Goal: Information Seeking & Learning: Learn about a topic

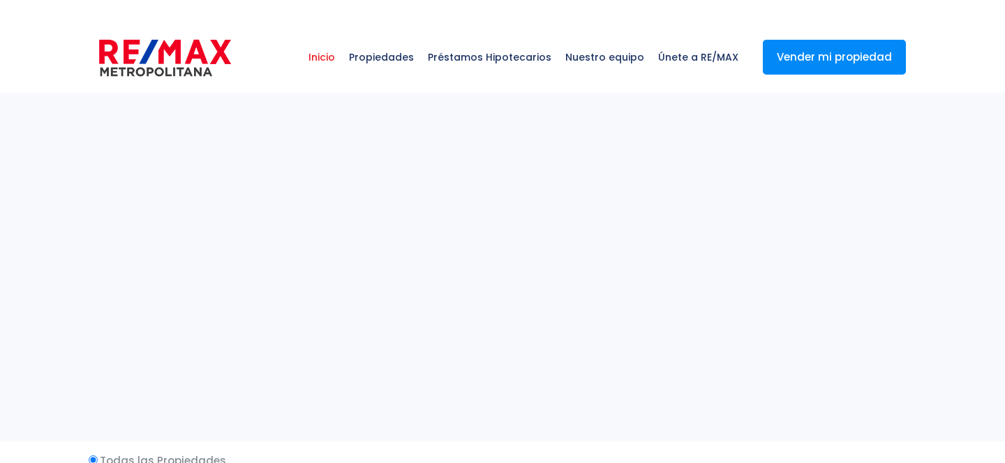
select select
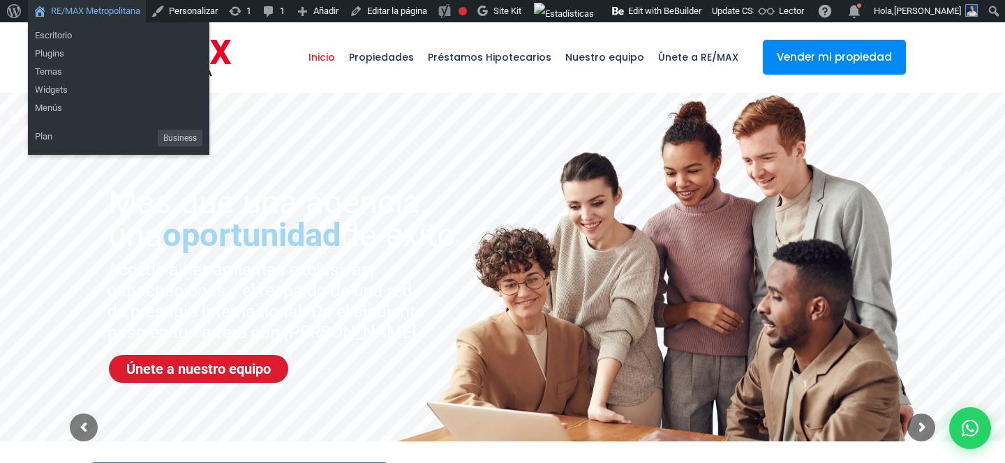
click at [86, 13] on link "RE/MAX Metropolitana" at bounding box center [87, 11] width 118 height 22
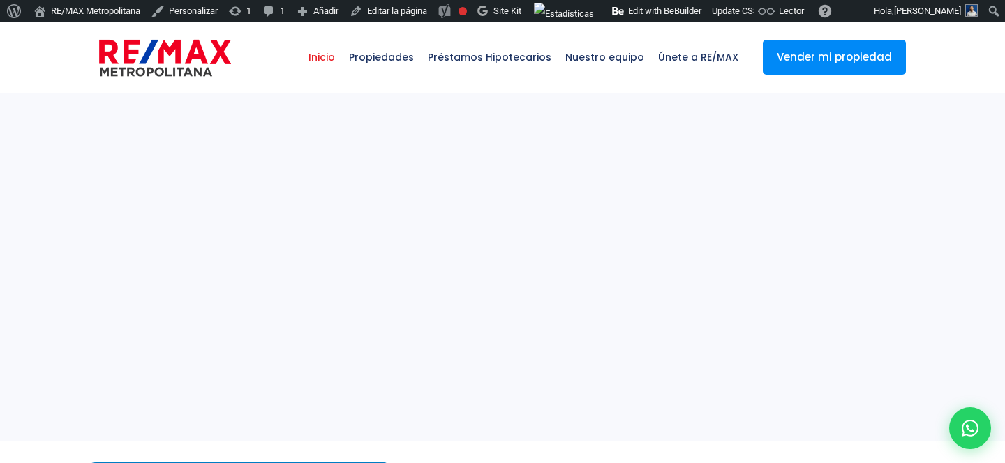
select select
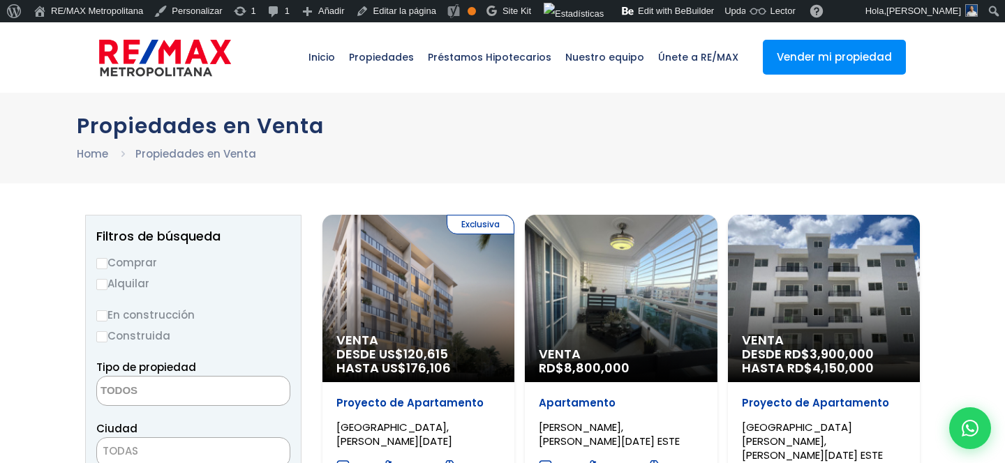
select select
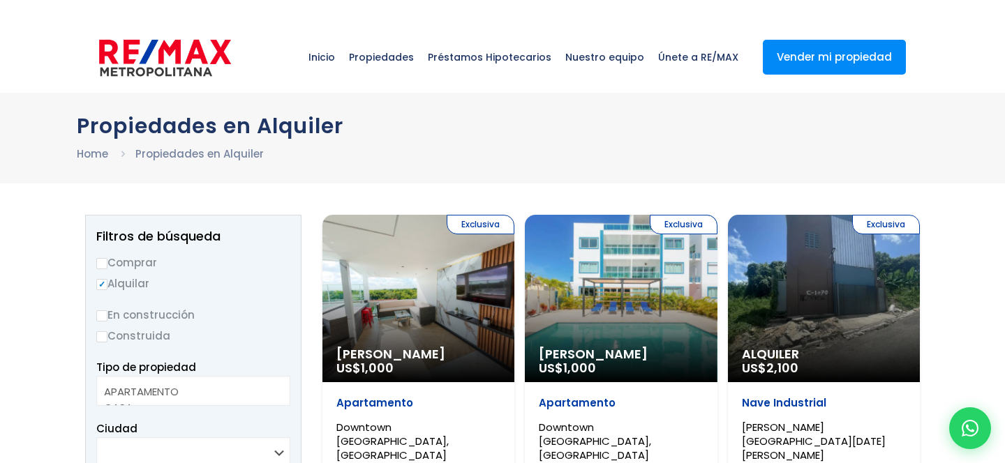
select select
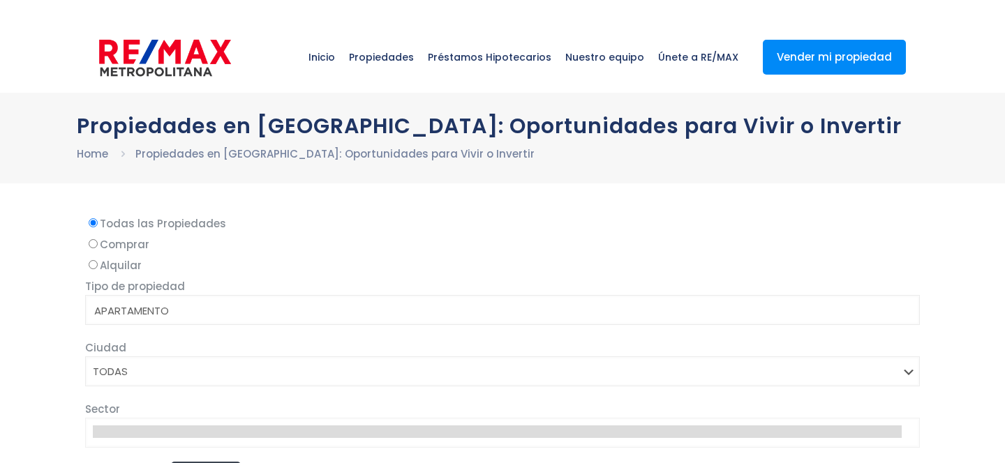
select select
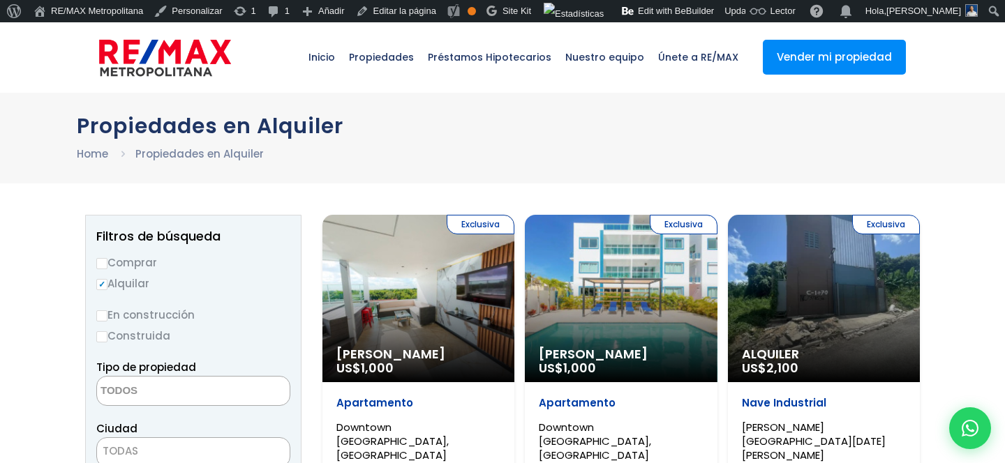
select select
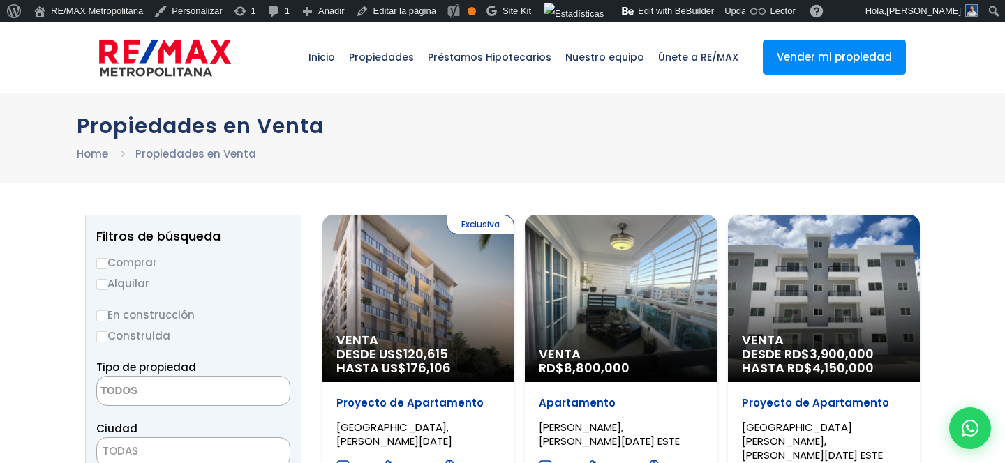
select select
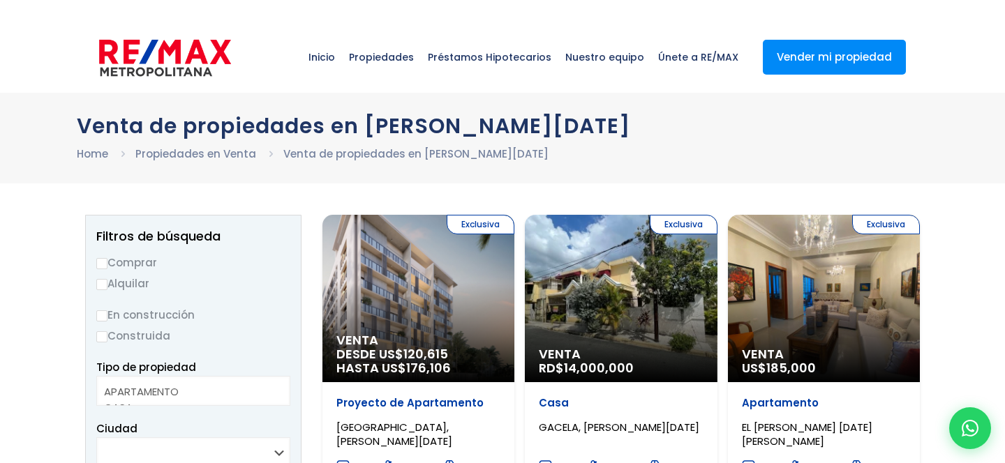
select select
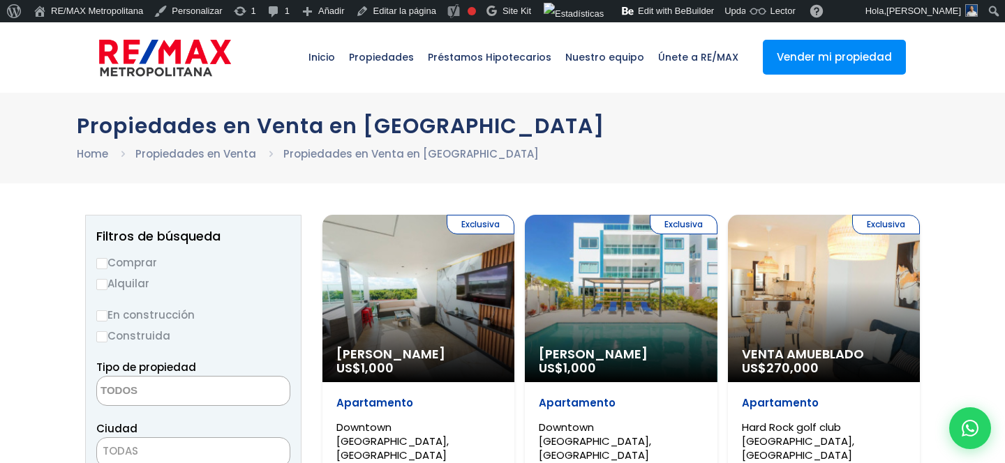
select select
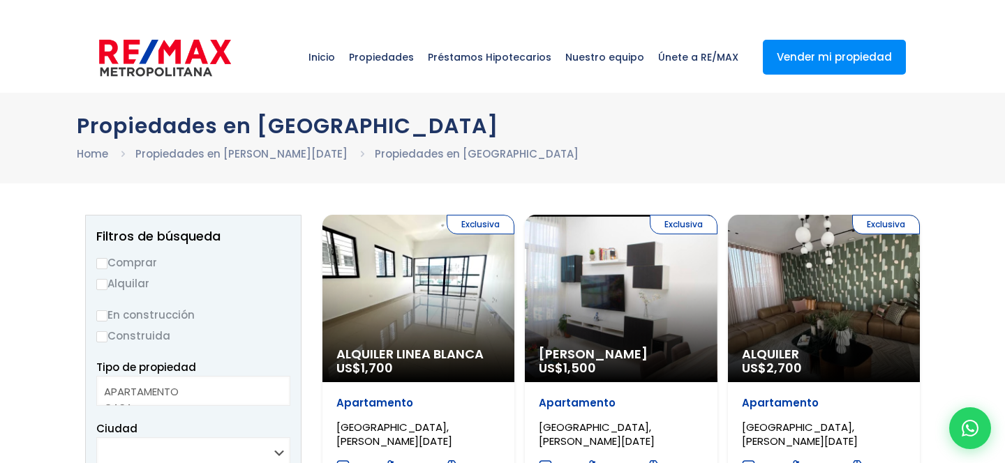
select select
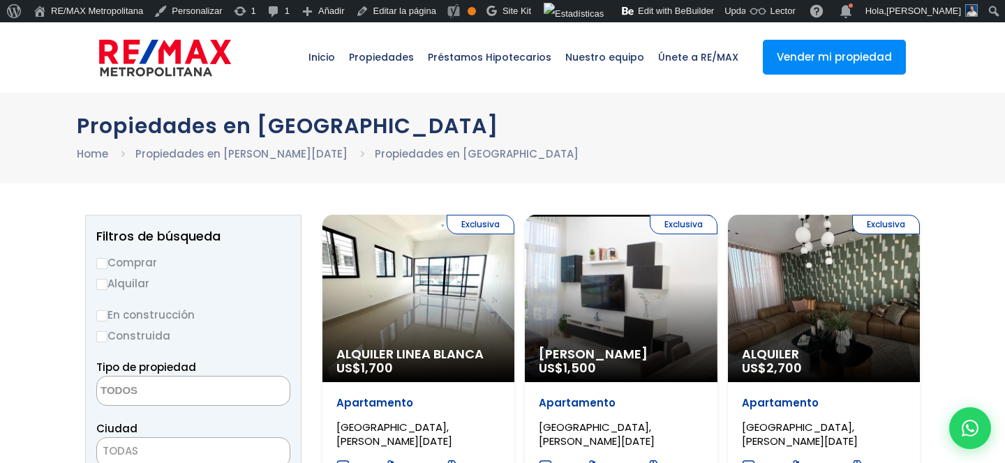
click at [394, 259] on div "Exclusiva Alquiler Linea Blanca US$ 1,700" at bounding box center [418, 299] width 192 height 168
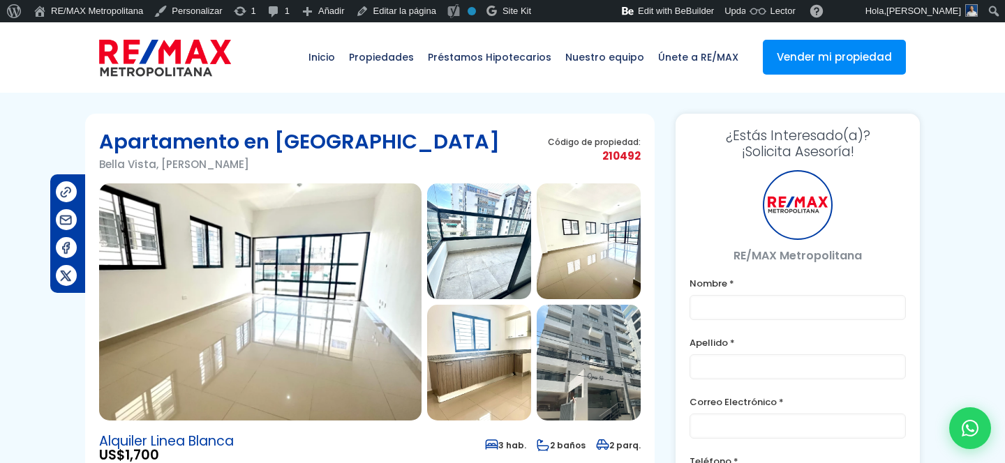
type input "Franklin"
type input "Marte"
type input "franklin.a.marte@gmail.com"
type input "829-619-1904"
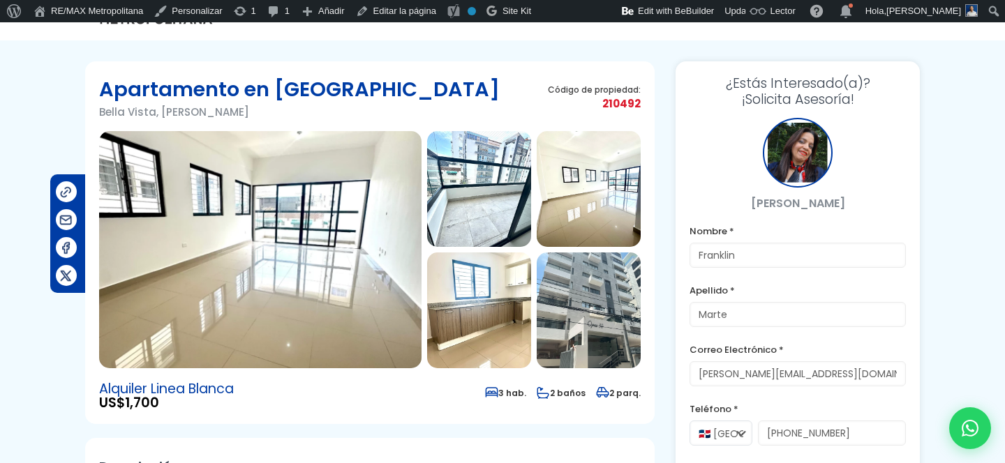
scroll to position [43, 0]
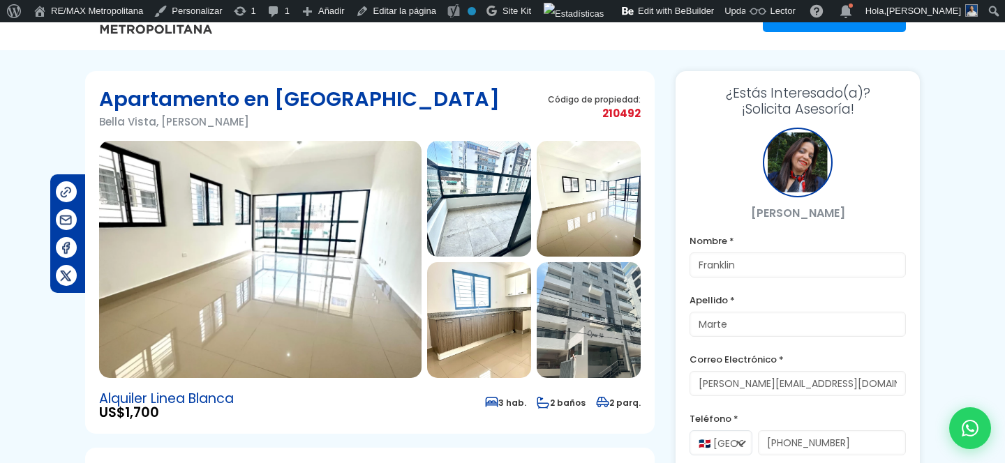
drag, startPoint x: 100, startPoint y: 95, endPoint x: 320, endPoint y: 114, distance: 220.7
click at [320, 114] on div "Apartamento en Bella Vista Bella Vista, Santo Domingo De Guzmán" at bounding box center [299, 113] width 401 height 56
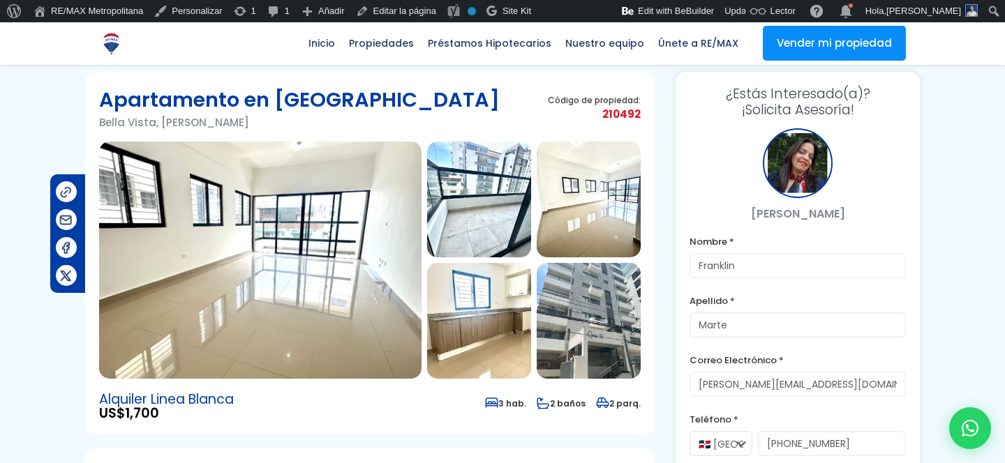
scroll to position [0, 0]
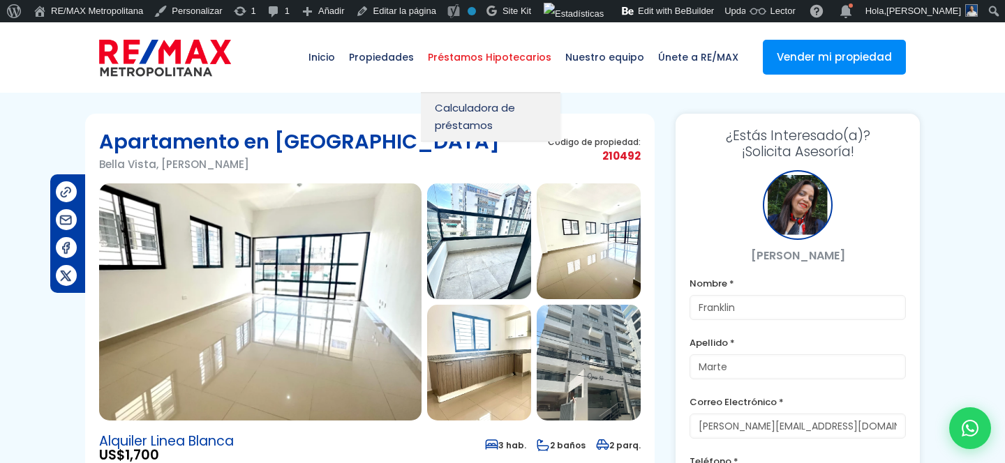
click at [457, 56] on span "Préstamos Hipotecarios" at bounding box center [489, 57] width 137 height 42
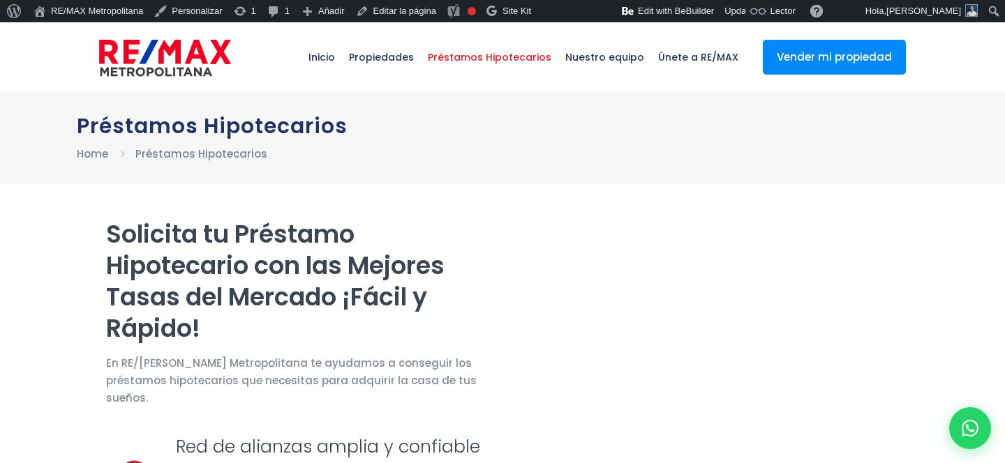
select select "CO"
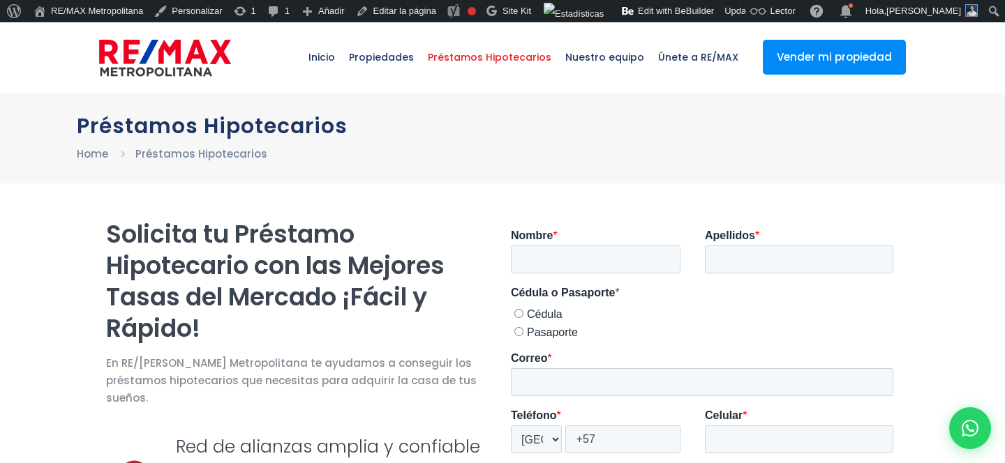
click at [198, 71] on img at bounding box center [165, 58] width 132 height 42
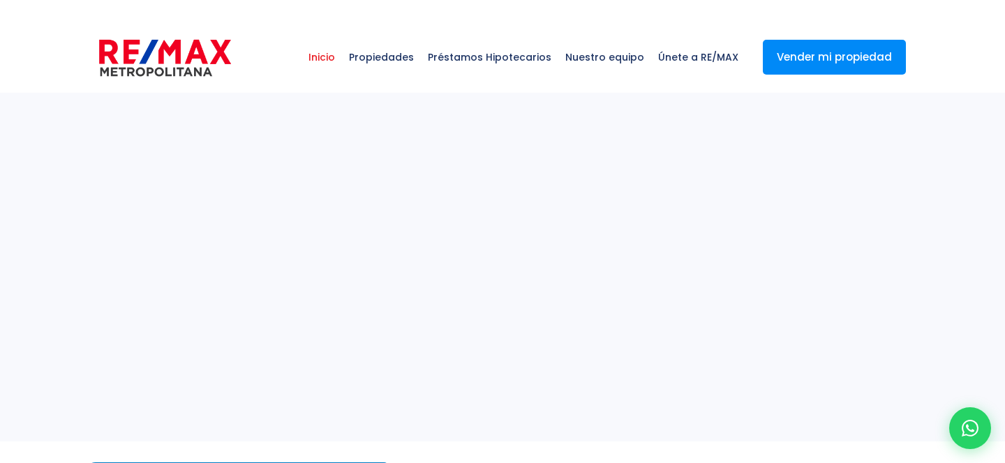
select select
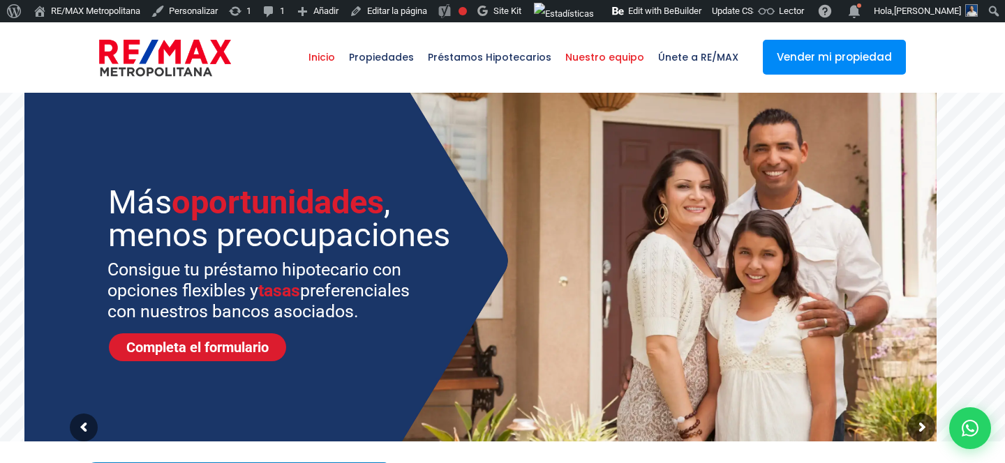
click at [625, 61] on span "Nuestro equipo" at bounding box center [604, 57] width 93 height 42
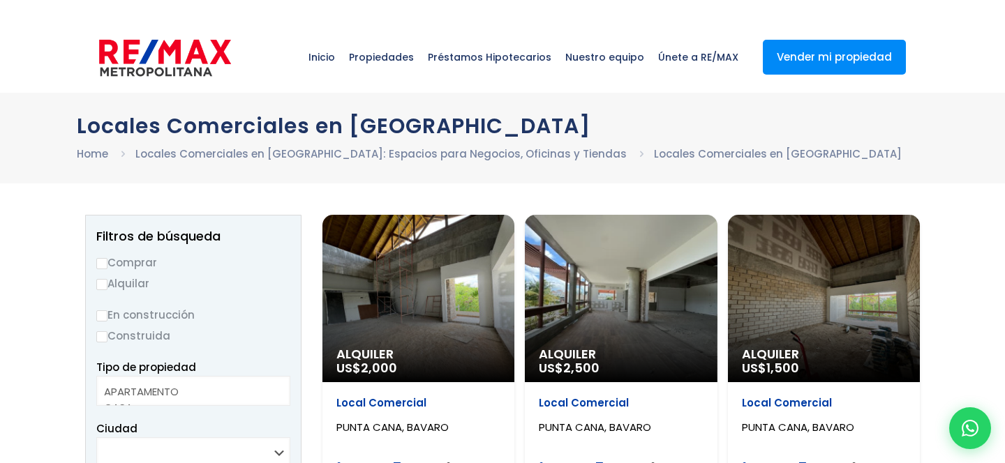
select select
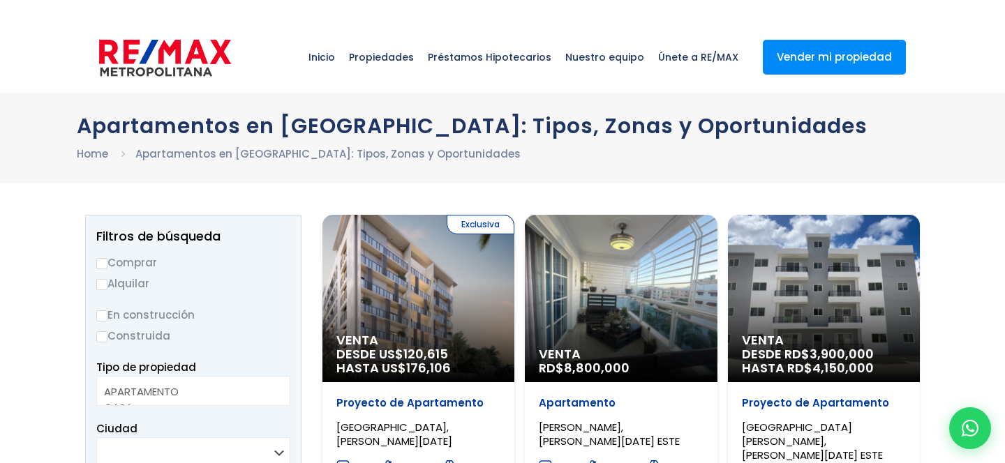
select select
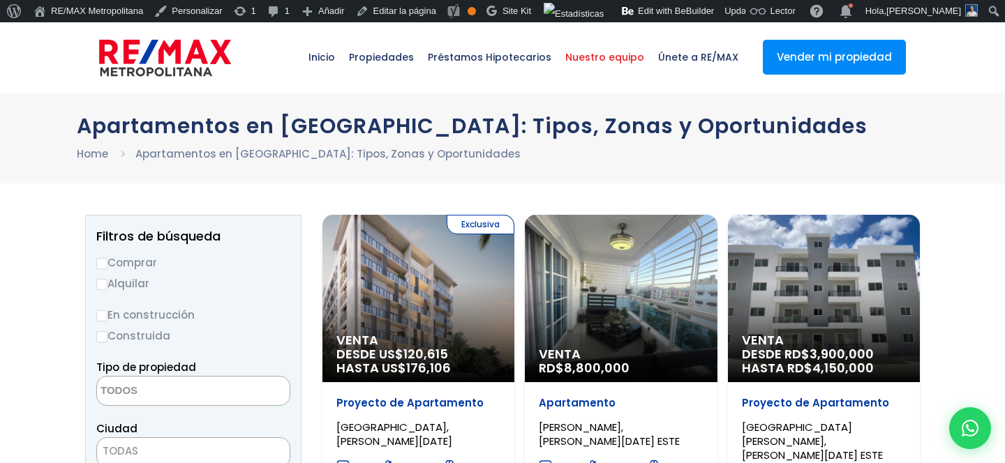
click at [638, 72] on span "Nuestro equipo" at bounding box center [604, 57] width 93 height 42
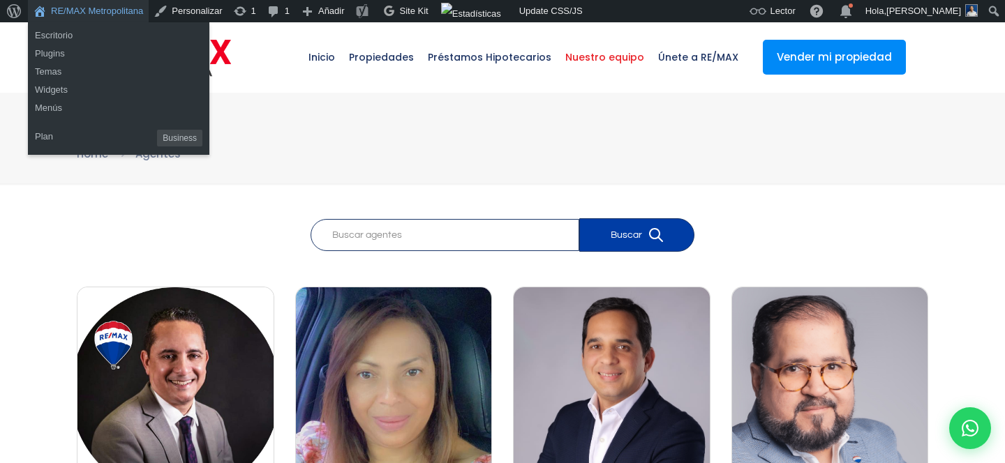
click at [114, 9] on link "RE/MAX Metropolitana" at bounding box center [88, 11] width 121 height 22
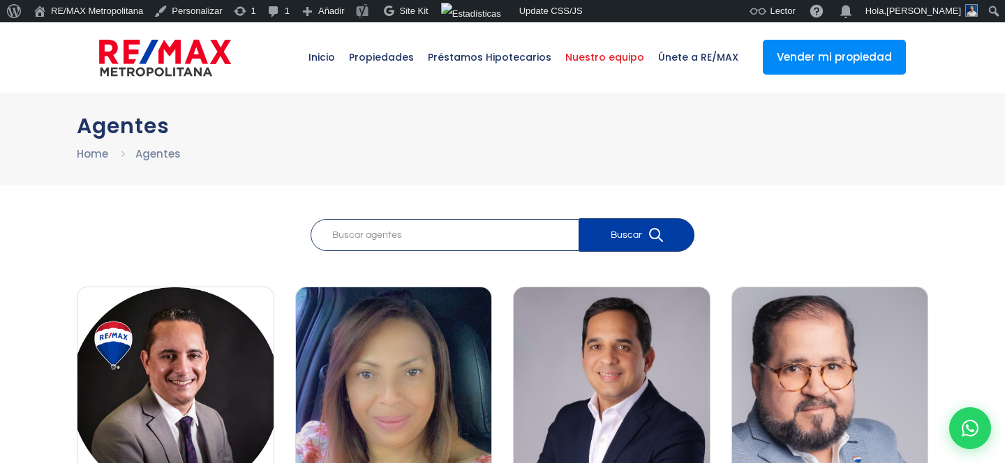
click at [390, 357] on img at bounding box center [394, 392] width 196 height 209
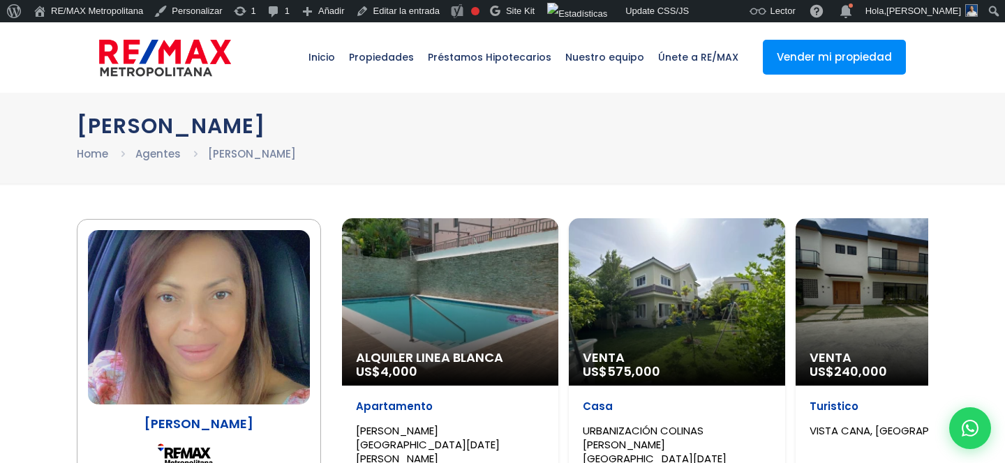
click at [166, 59] on img at bounding box center [165, 58] width 132 height 42
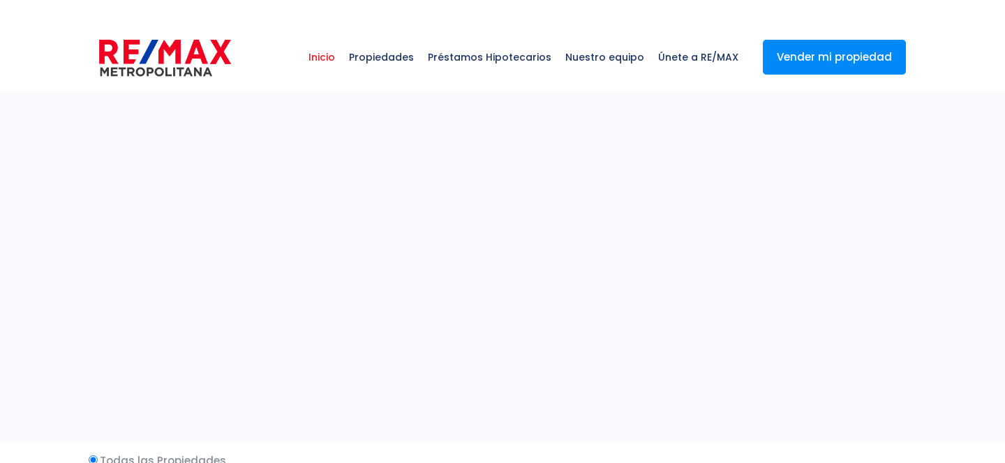
select select
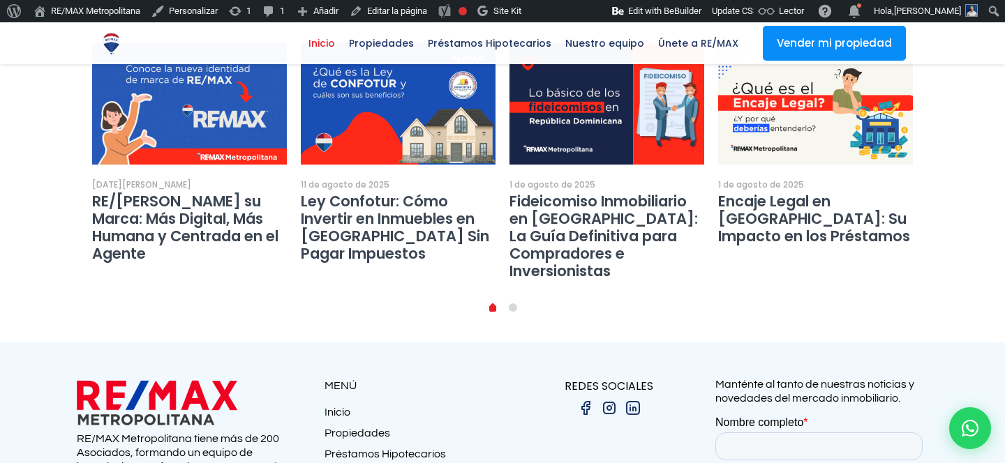
scroll to position [2412, 0]
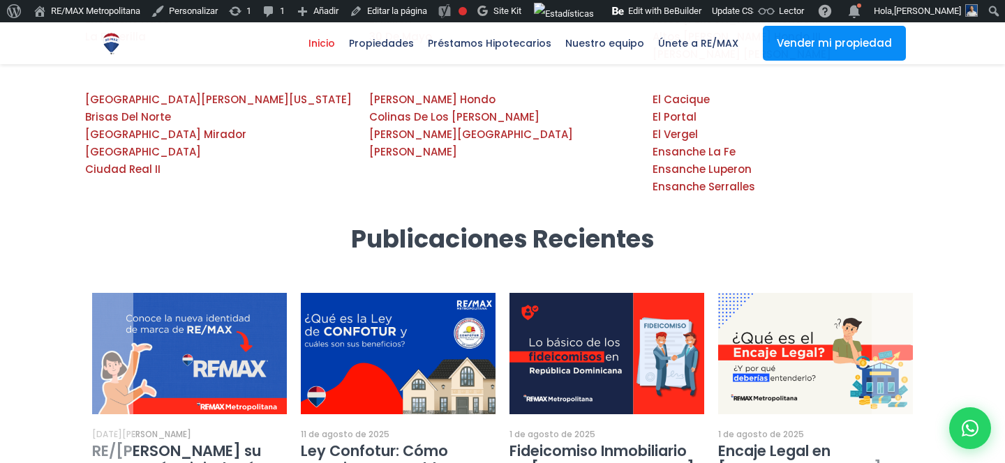
click at [371, 287] on img at bounding box center [398, 354] width 214 height 134
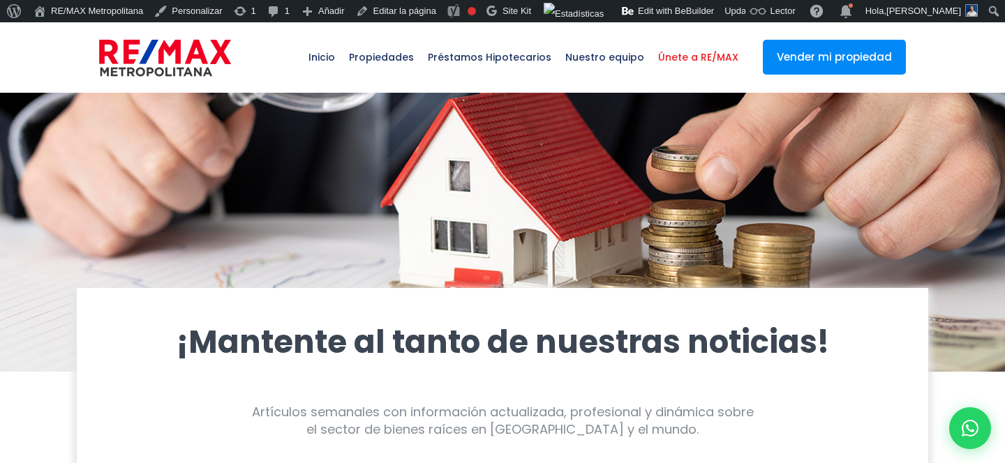
click at [723, 61] on span "Únete a RE/MAX" at bounding box center [698, 57] width 94 height 42
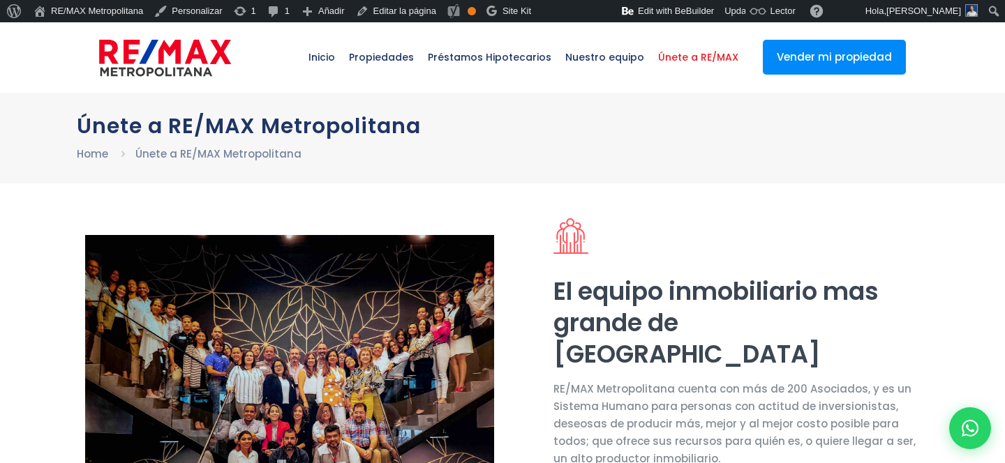
select select "CO"
click at [198, 64] on img at bounding box center [165, 58] width 132 height 42
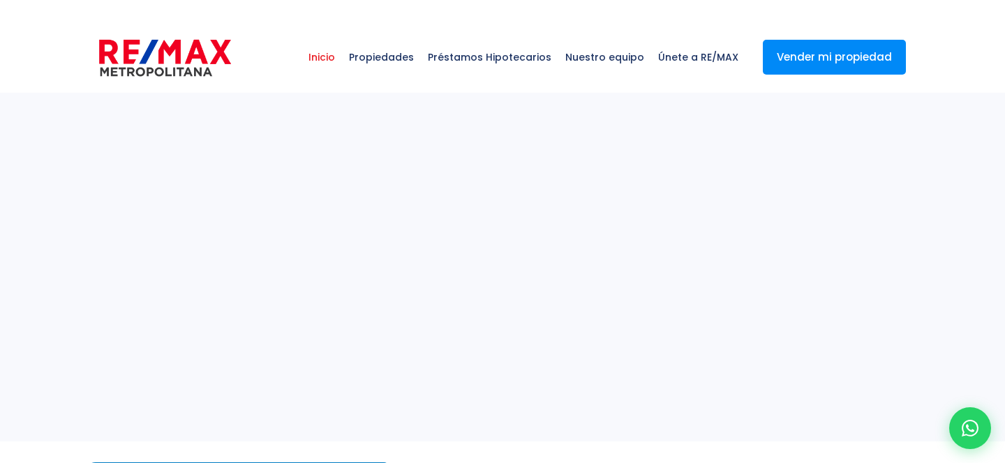
select select
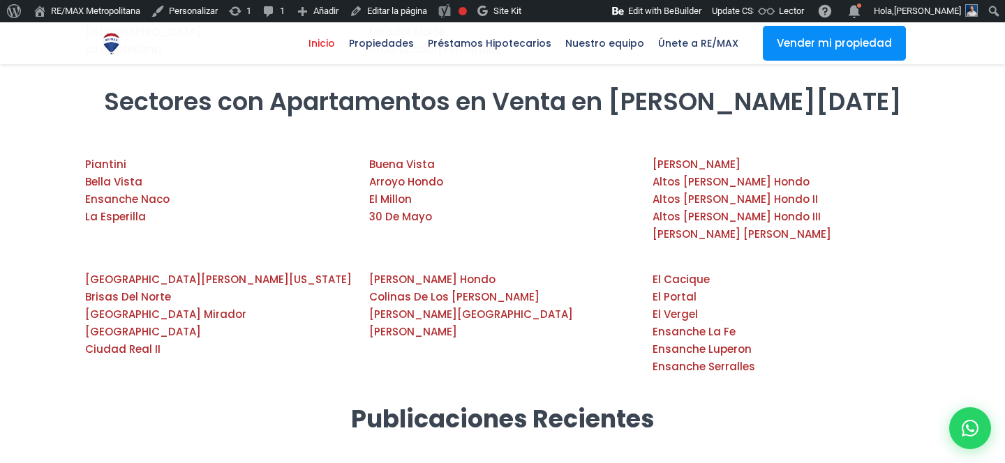
scroll to position [2780, 0]
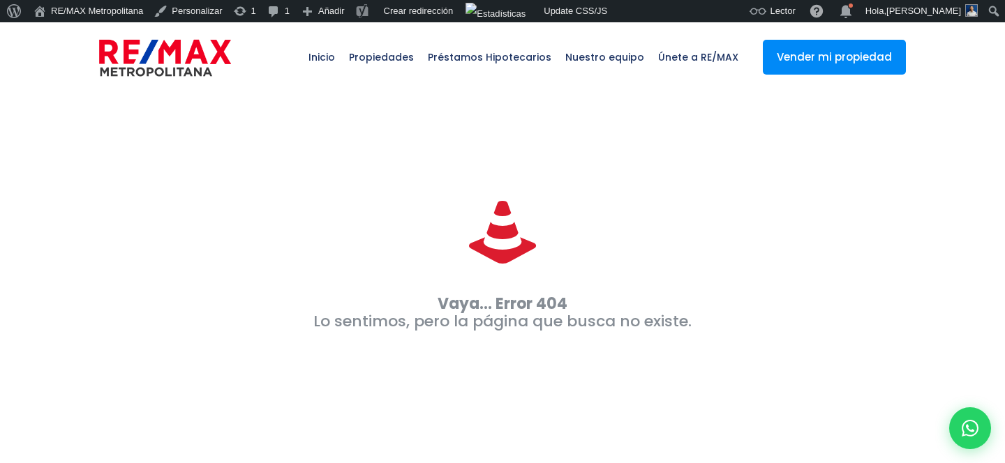
click at [186, 43] on img at bounding box center [165, 58] width 132 height 42
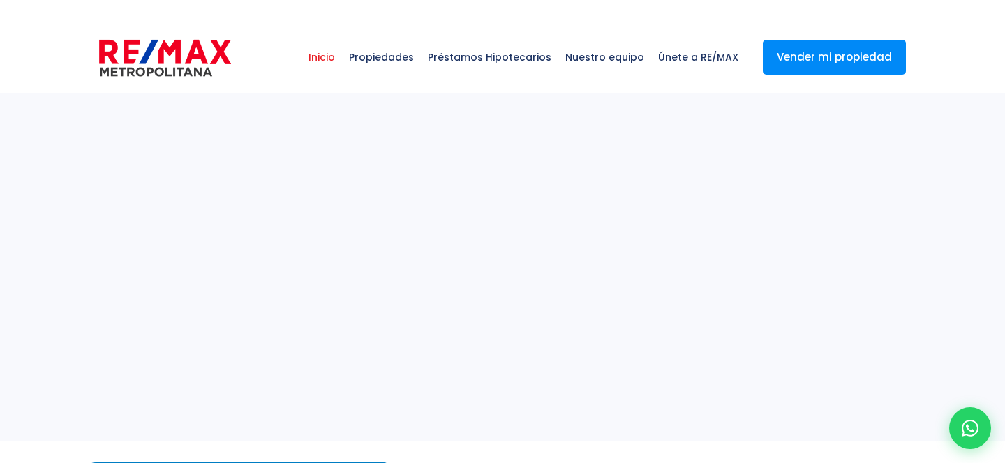
select select
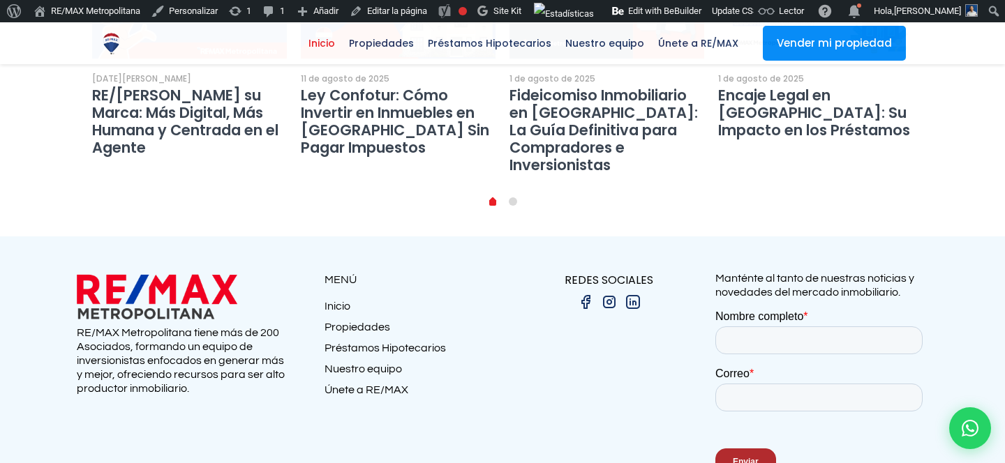
scroll to position [2780, 0]
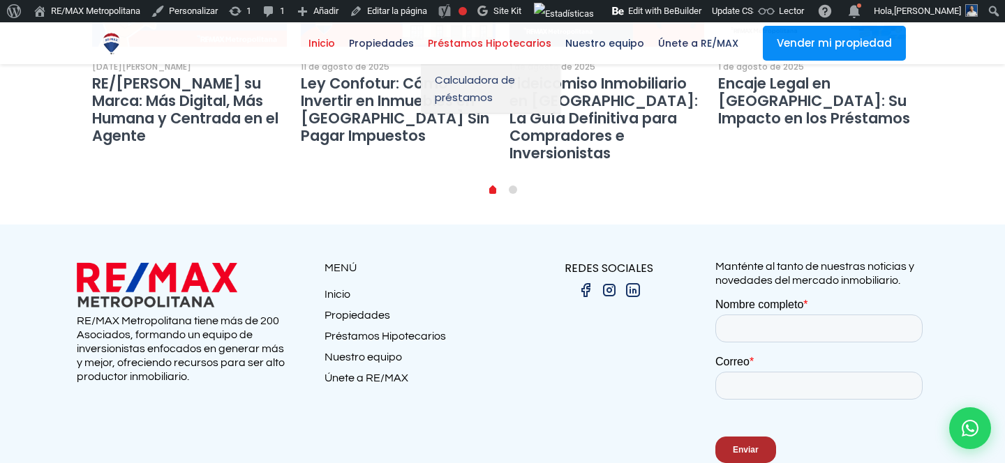
click at [473, 40] on span "Préstamos Hipotecarios" at bounding box center [489, 43] width 137 height 21
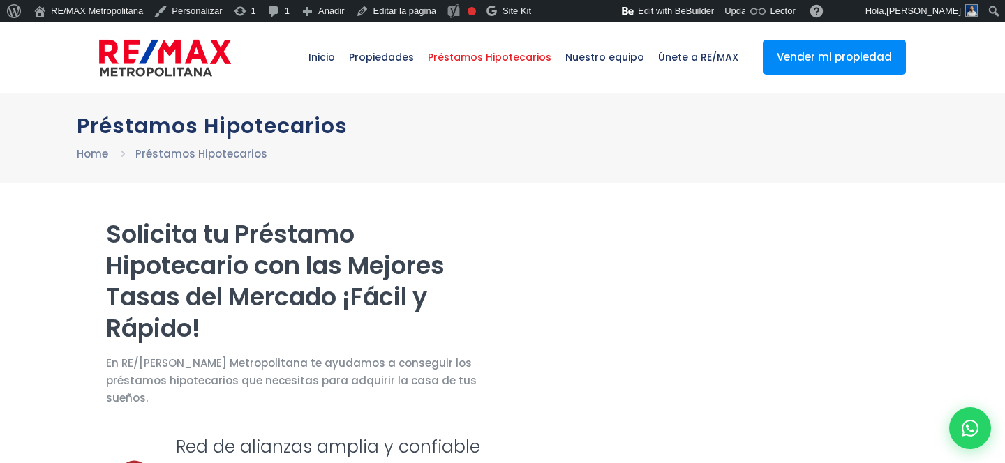
select select "CO"
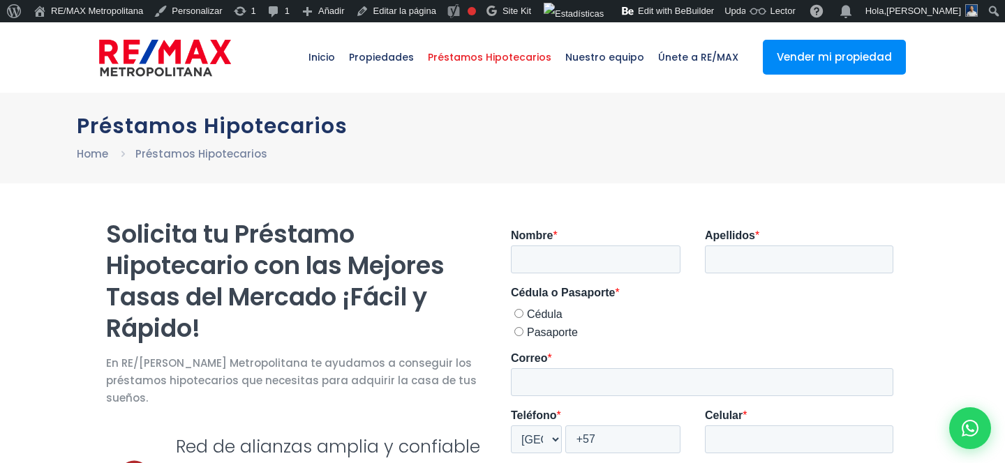
click at [479, 59] on span "Préstamos Hipotecarios" at bounding box center [489, 57] width 137 height 42
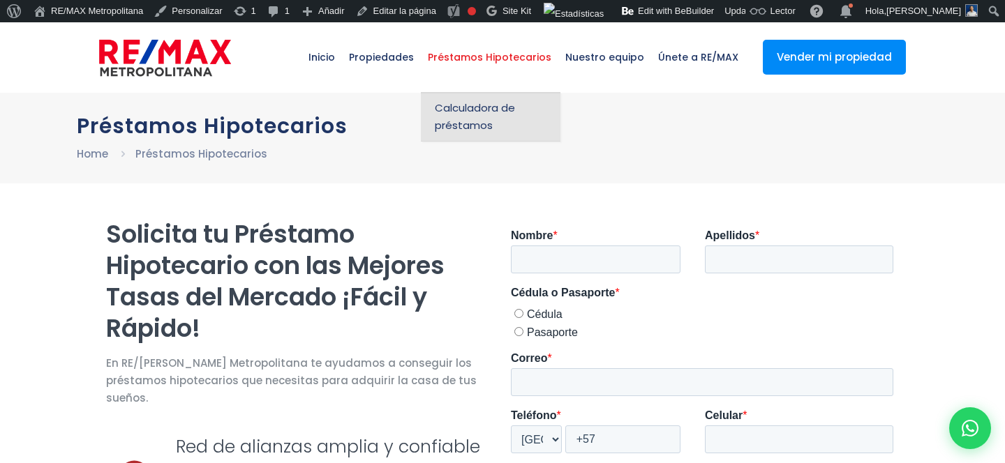
click at [473, 123] on span "Calculadora de préstamos" at bounding box center [491, 116] width 112 height 35
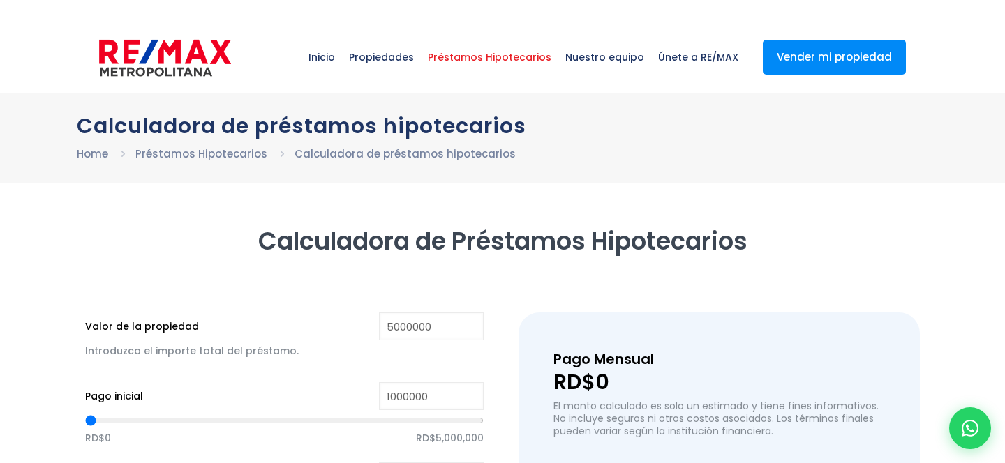
type input "5,000,000"
type input "1,000,000"
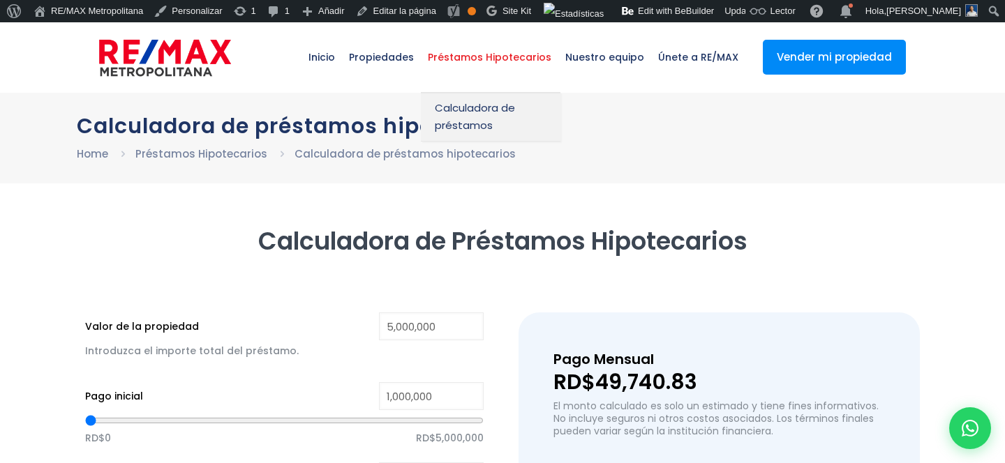
click at [480, 66] on span "Préstamos Hipotecarios" at bounding box center [489, 57] width 137 height 42
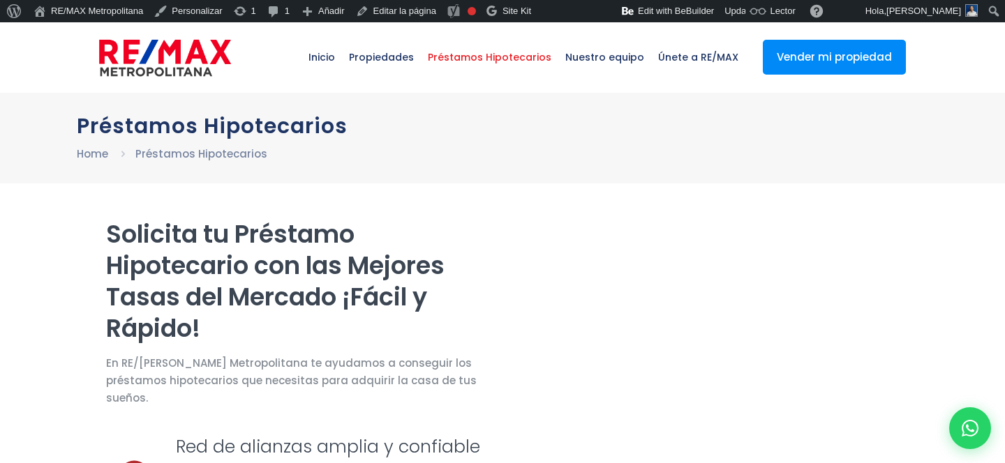
select select "CO"
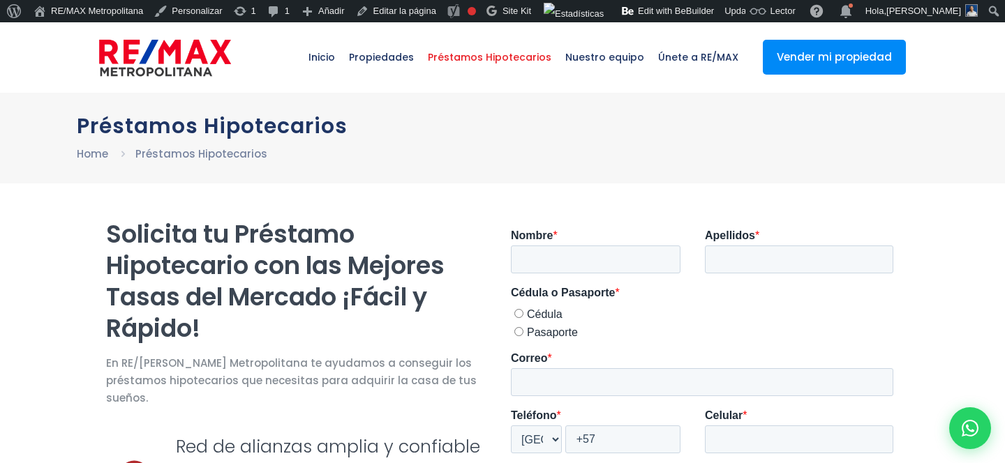
click at [168, 65] on img at bounding box center [165, 58] width 132 height 42
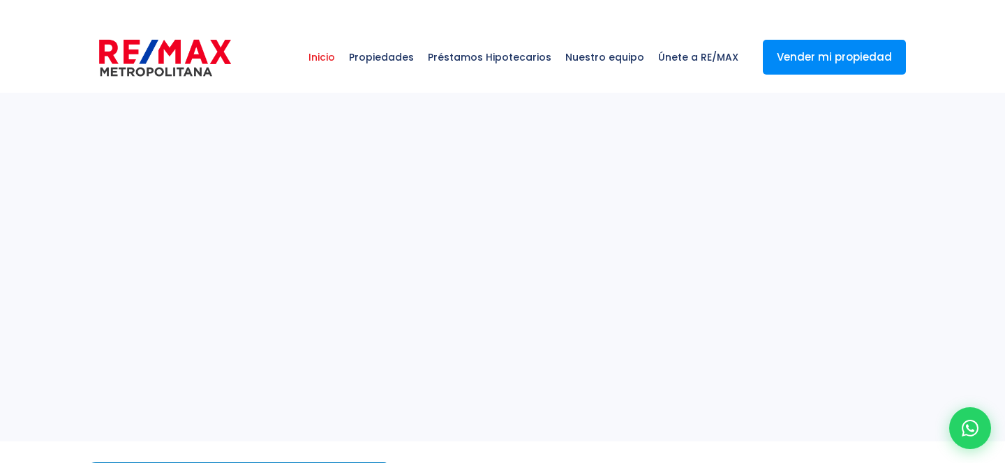
select select
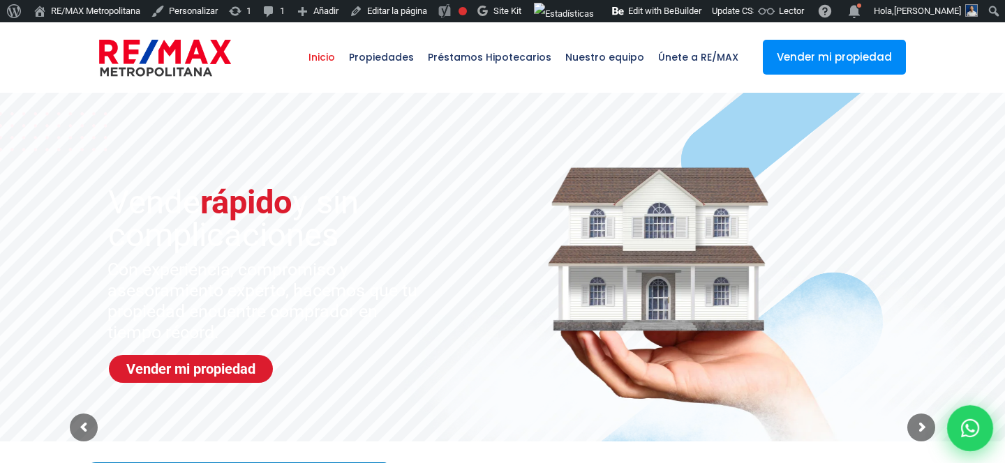
click at [962, 423] on icon at bounding box center [970, 428] width 18 height 18
type input "Franklin"
type input "Marte"
type input "[PERSON_NAME][EMAIL_ADDRESS][PERSON_NAME][DOMAIN_NAME]"
type input "[PHONE_NUMBER]"
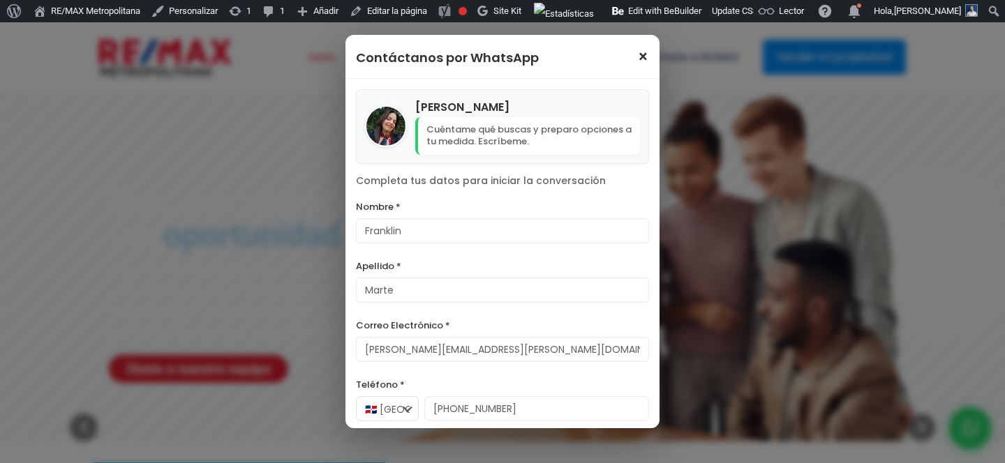
click at [641, 54] on span "×" at bounding box center [643, 57] width 12 height 17
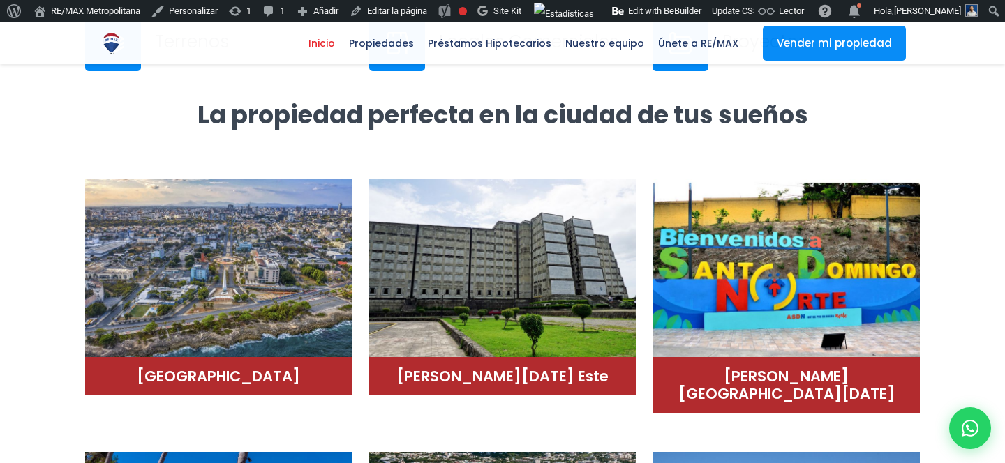
scroll to position [866, 0]
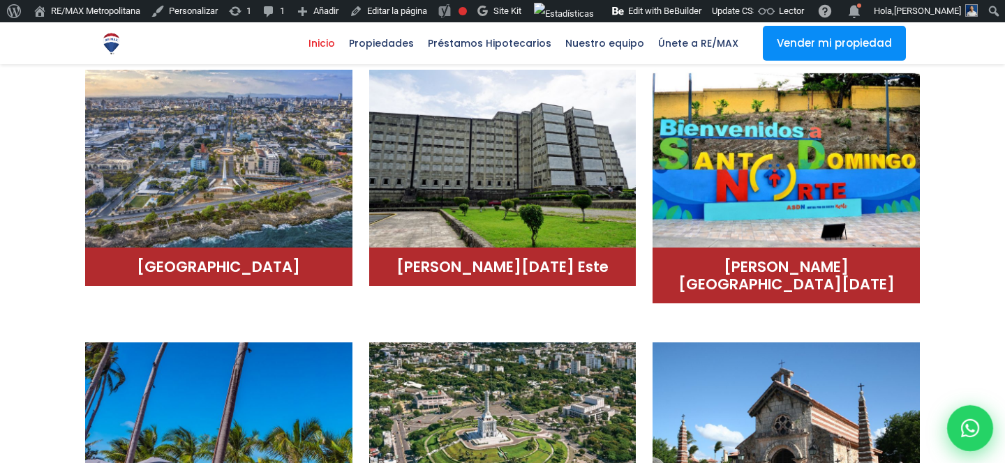
click at [973, 421] on icon at bounding box center [970, 428] width 18 height 18
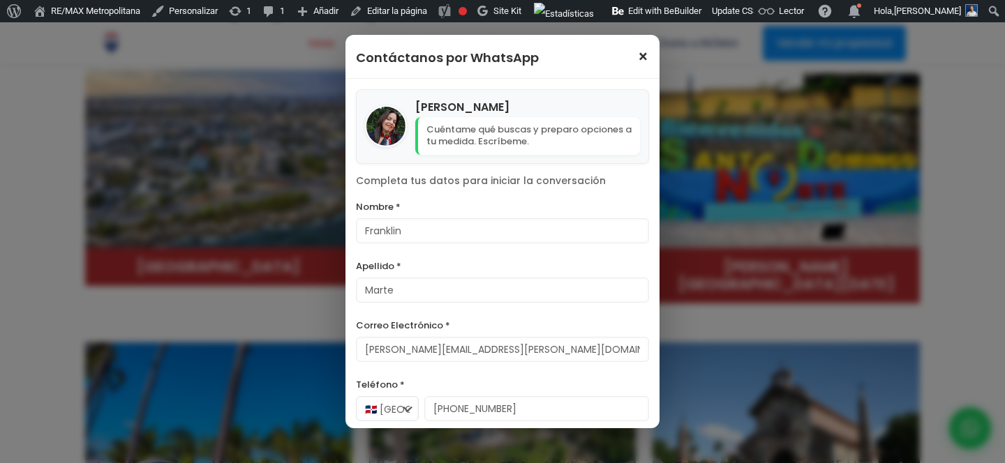
click at [645, 59] on span "×" at bounding box center [643, 57] width 12 height 17
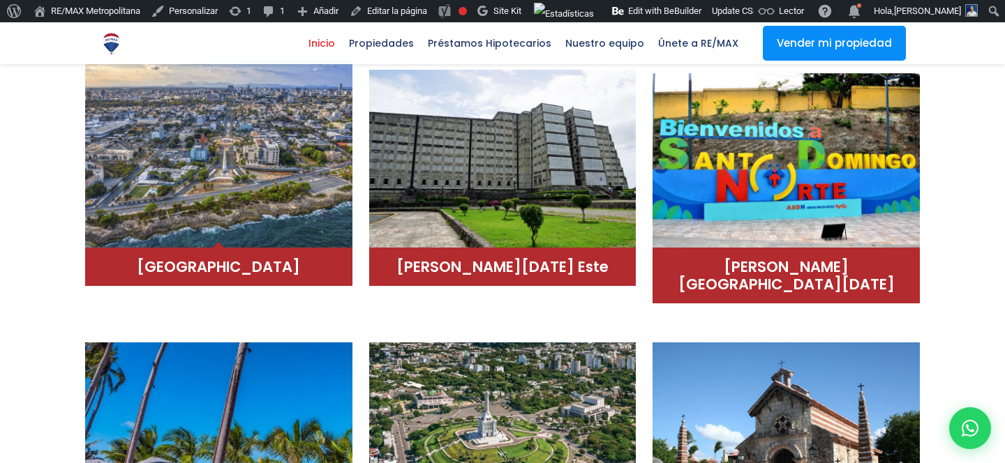
click at [253, 185] on img at bounding box center [218, 154] width 267 height 188
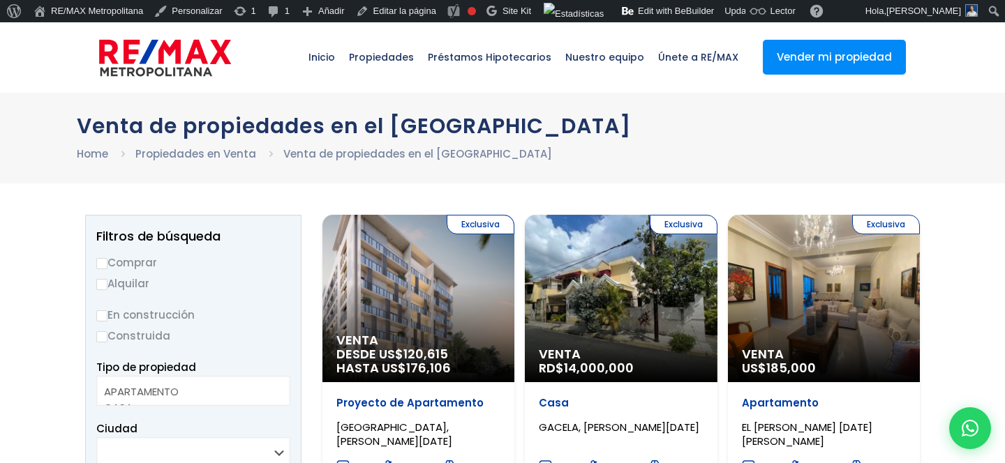
select select
click at [416, 290] on div "Exclusiva Venta DESDE US$ 120,615 HASTA US$ 176,106" at bounding box center [418, 299] width 192 height 168
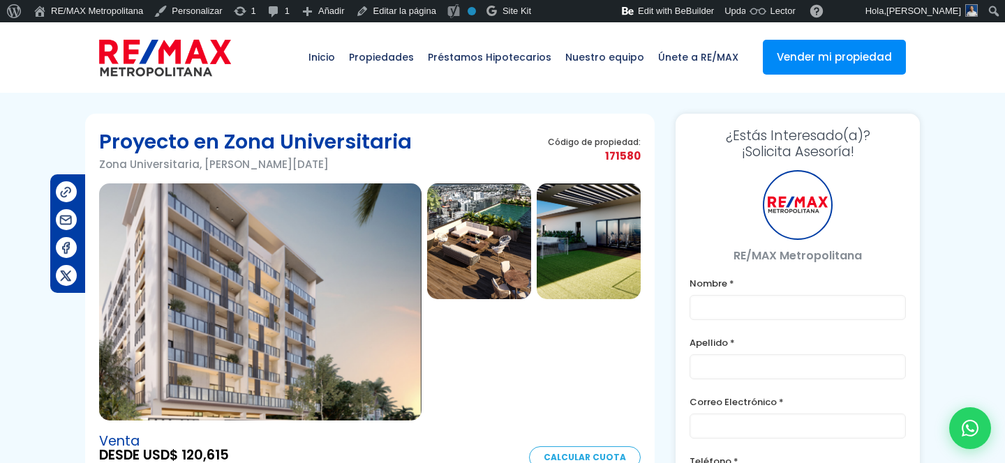
type input "Franklin"
type input "Marte"
type input "[PERSON_NAME][EMAIL_ADDRESS][PERSON_NAME][DOMAIN_NAME]"
type input "[PHONE_NUMBER]"
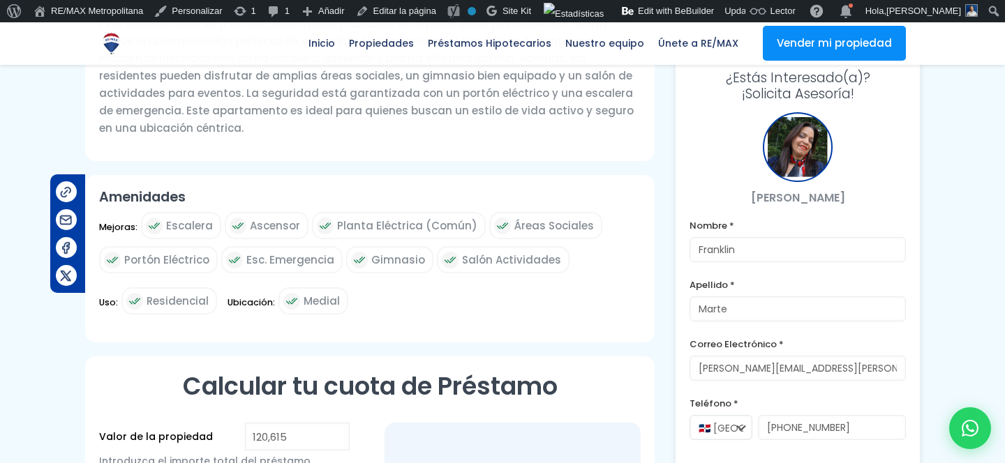
scroll to position [548, 0]
